Goal: Navigation & Orientation: Find specific page/section

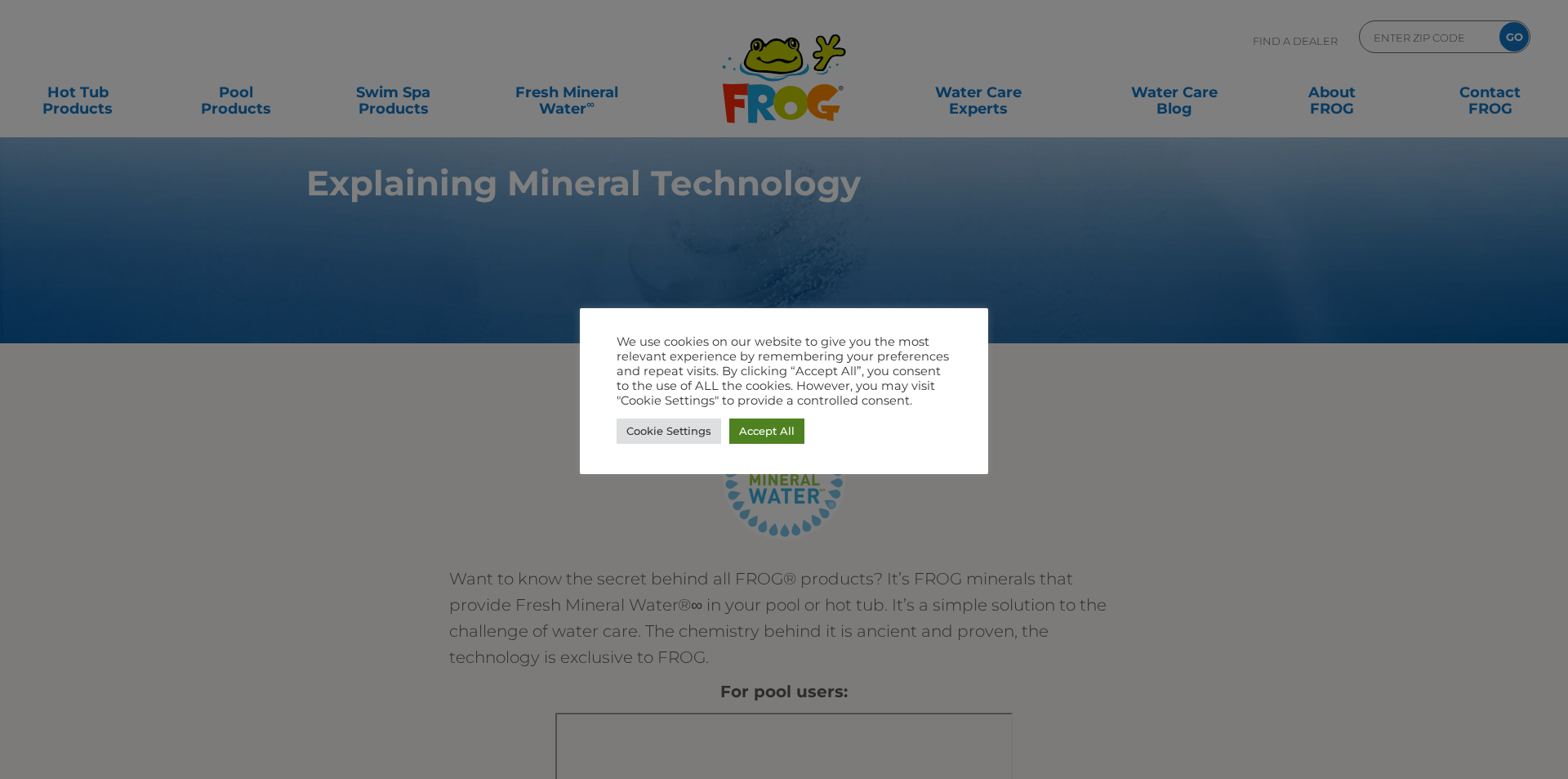
click at [769, 437] on link "Accept All" at bounding box center [766, 431] width 75 height 25
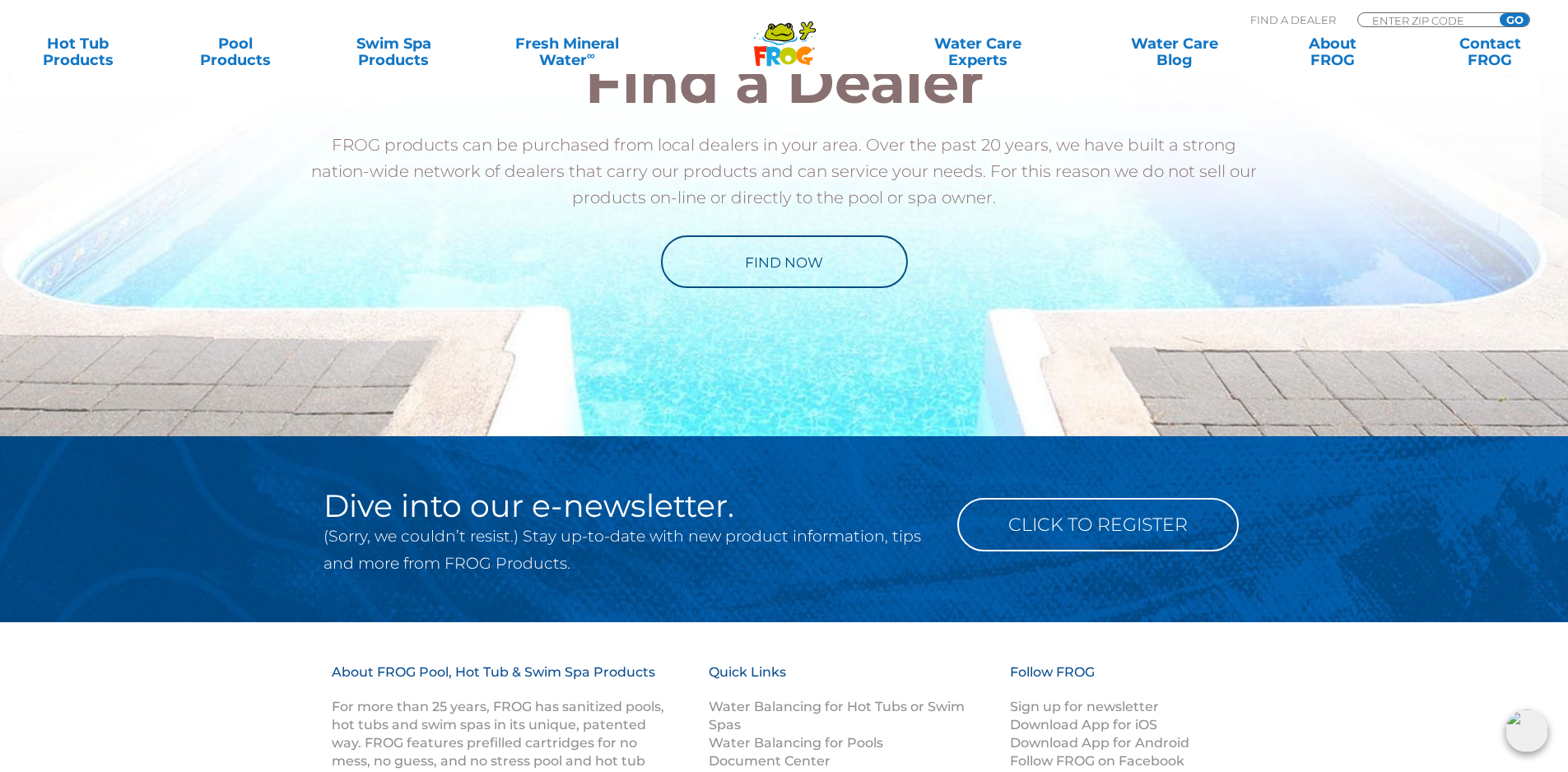
scroll to position [2743, 0]
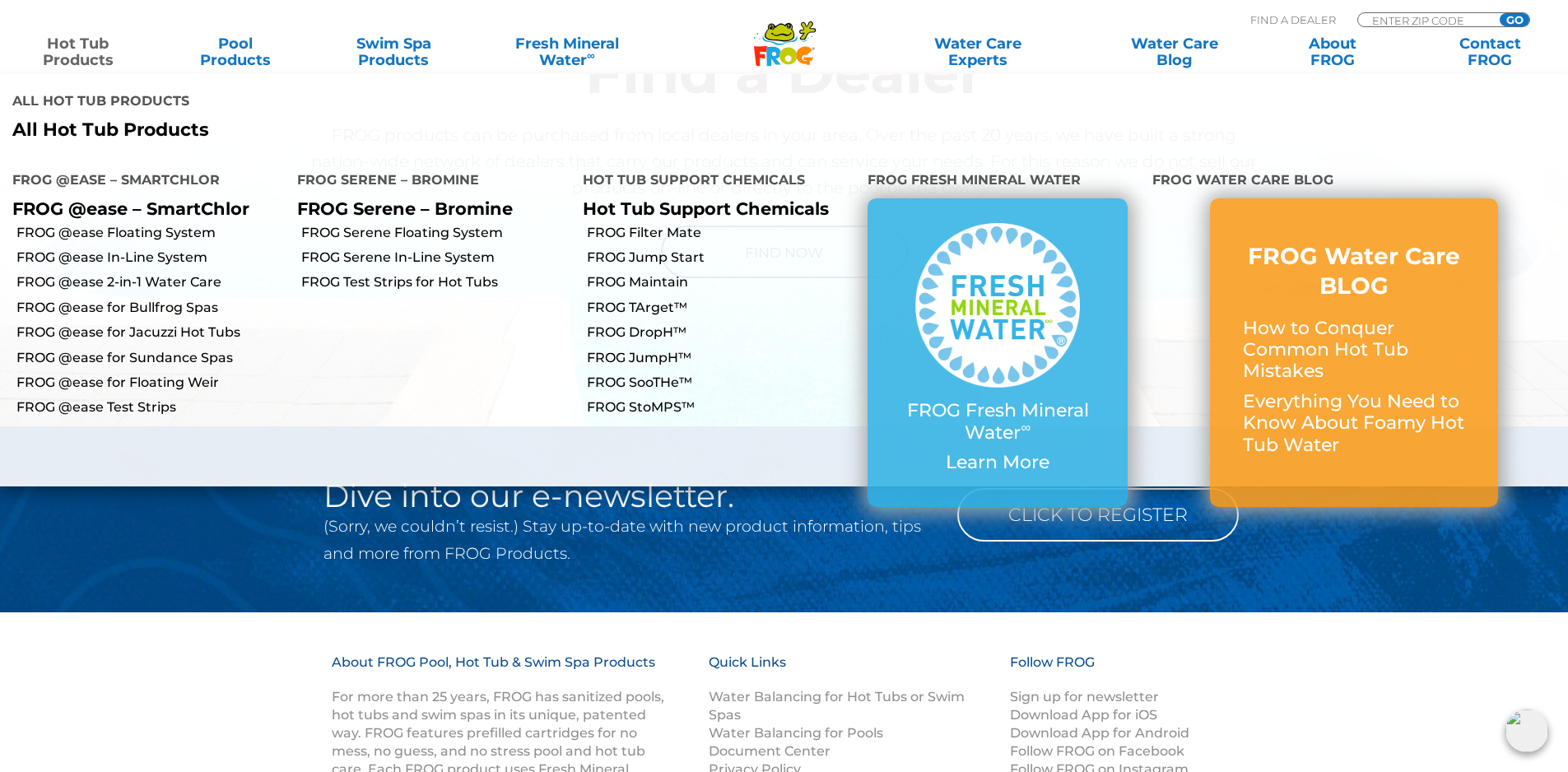
click at [80, 50] on link "Hot Tub Products" at bounding box center [78, 52] width 123 height 33
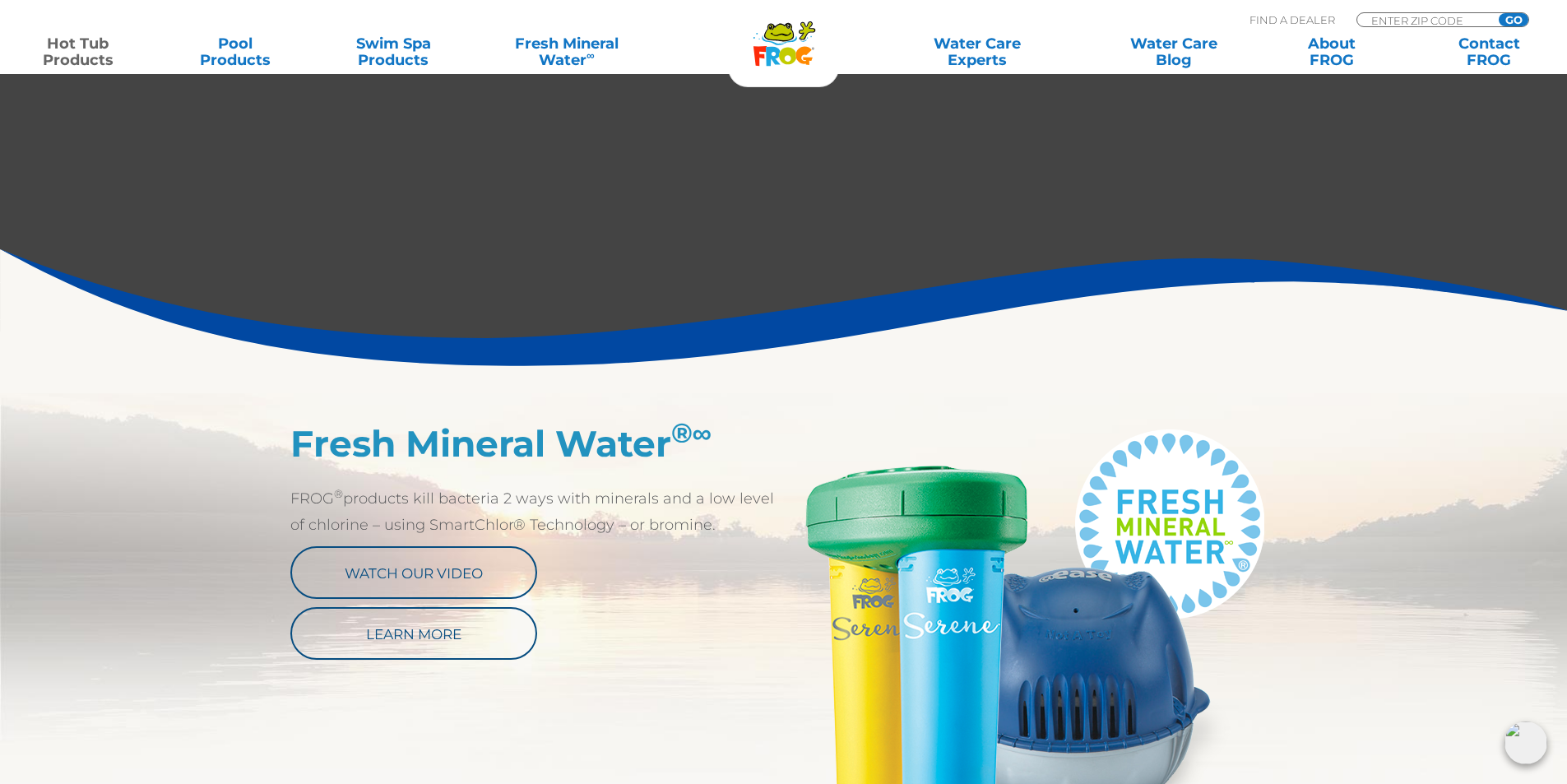
scroll to position [274, 0]
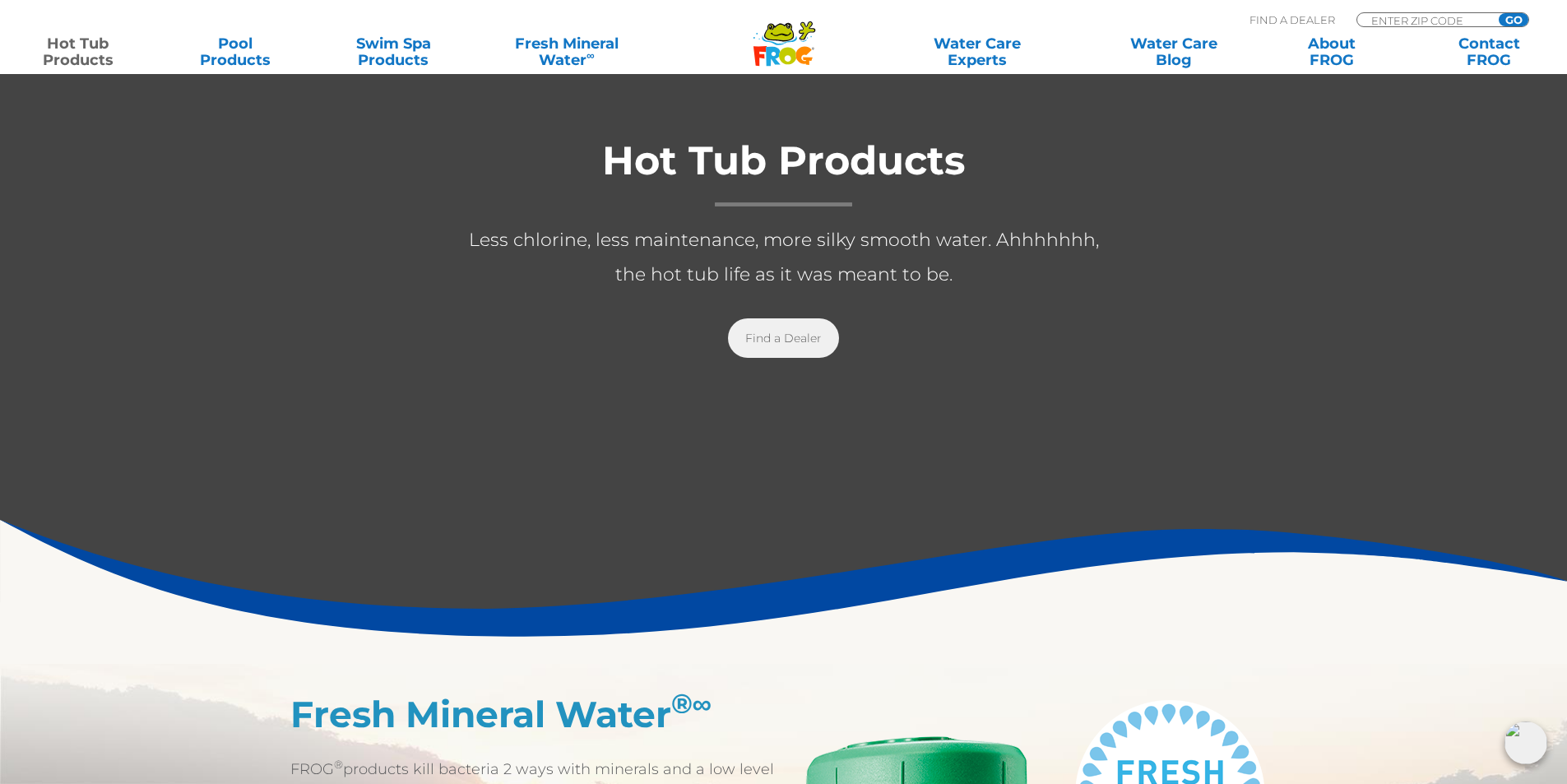
click at [784, 346] on link "Find a Dealer" at bounding box center [784, 338] width 111 height 39
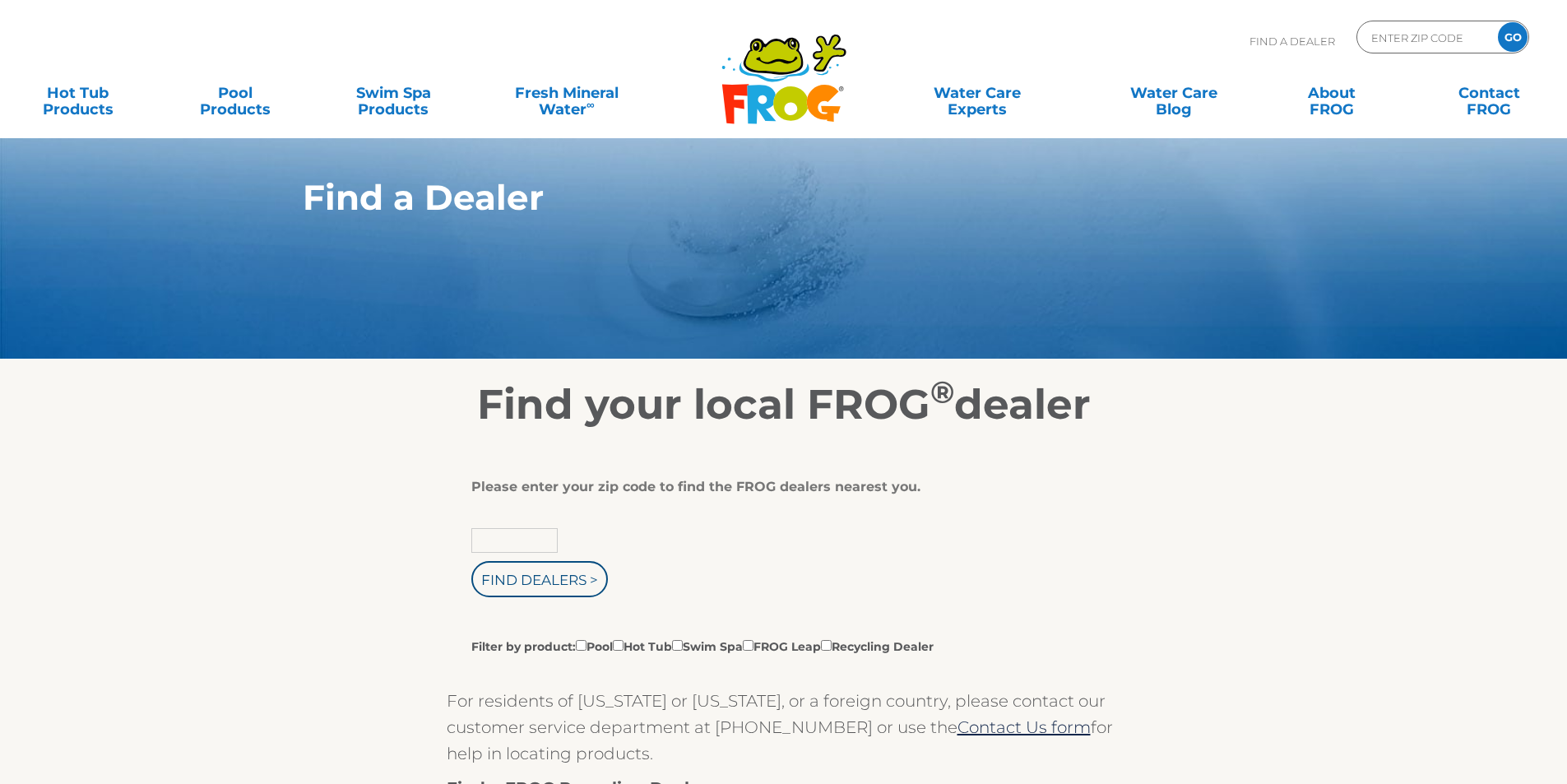
click at [529, 542] on input "text" at bounding box center [514, 540] width 86 height 25
type input "t4r1w"
click at [471, 560] on input "Find Dealers >" at bounding box center [539, 578] width 136 height 36
type input "ENTER ZIP CODE"
click at [623, 647] on input "Filter by product: Pool Hot Tub Swim Spa FROG Leap Recycling Dealer" at bounding box center [618, 645] width 11 height 11
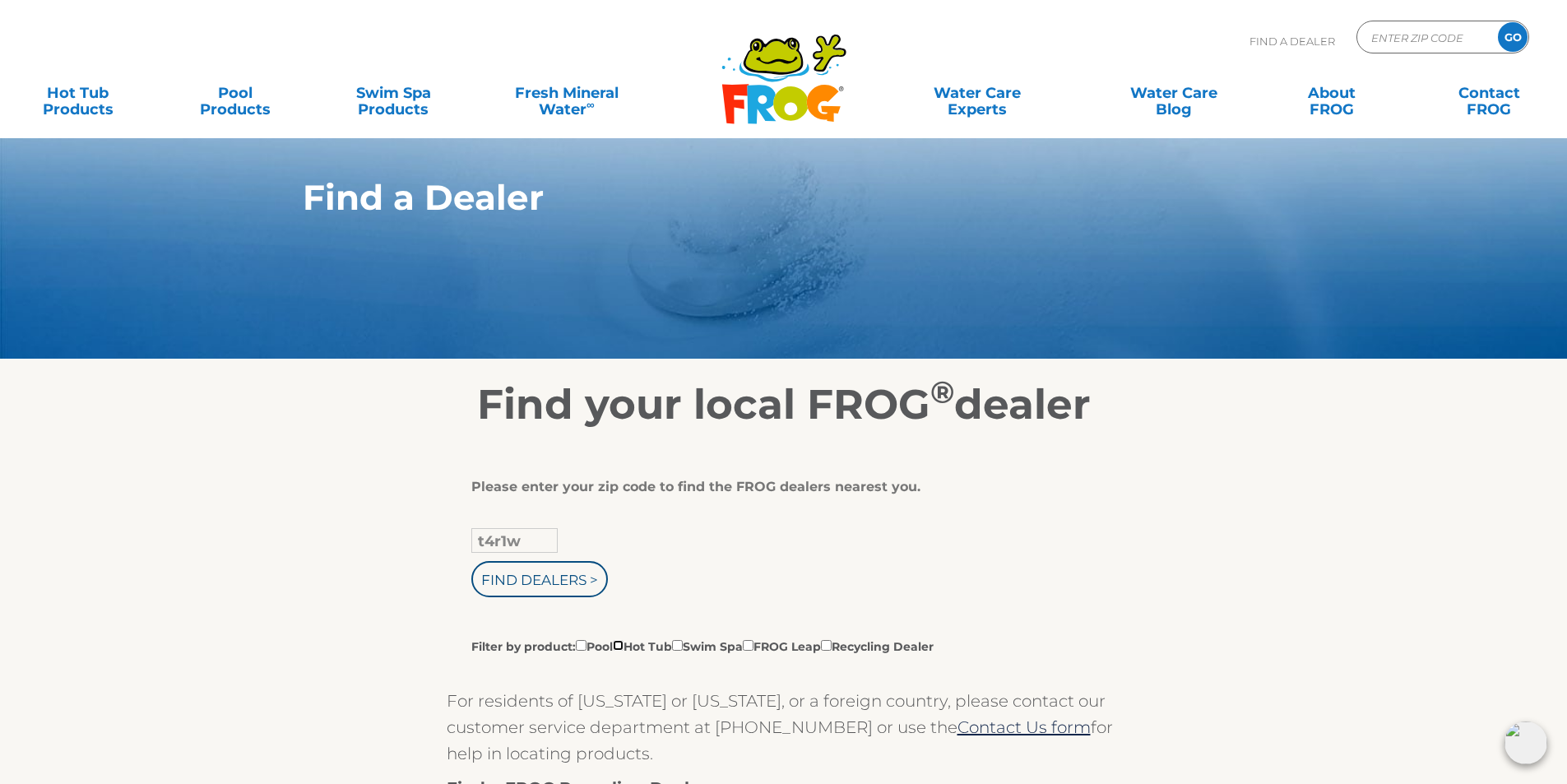
checkbox input "true"
click at [525, 538] on input "t4r1w" at bounding box center [514, 540] width 86 height 25
